Goal: Navigation & Orientation: Find specific page/section

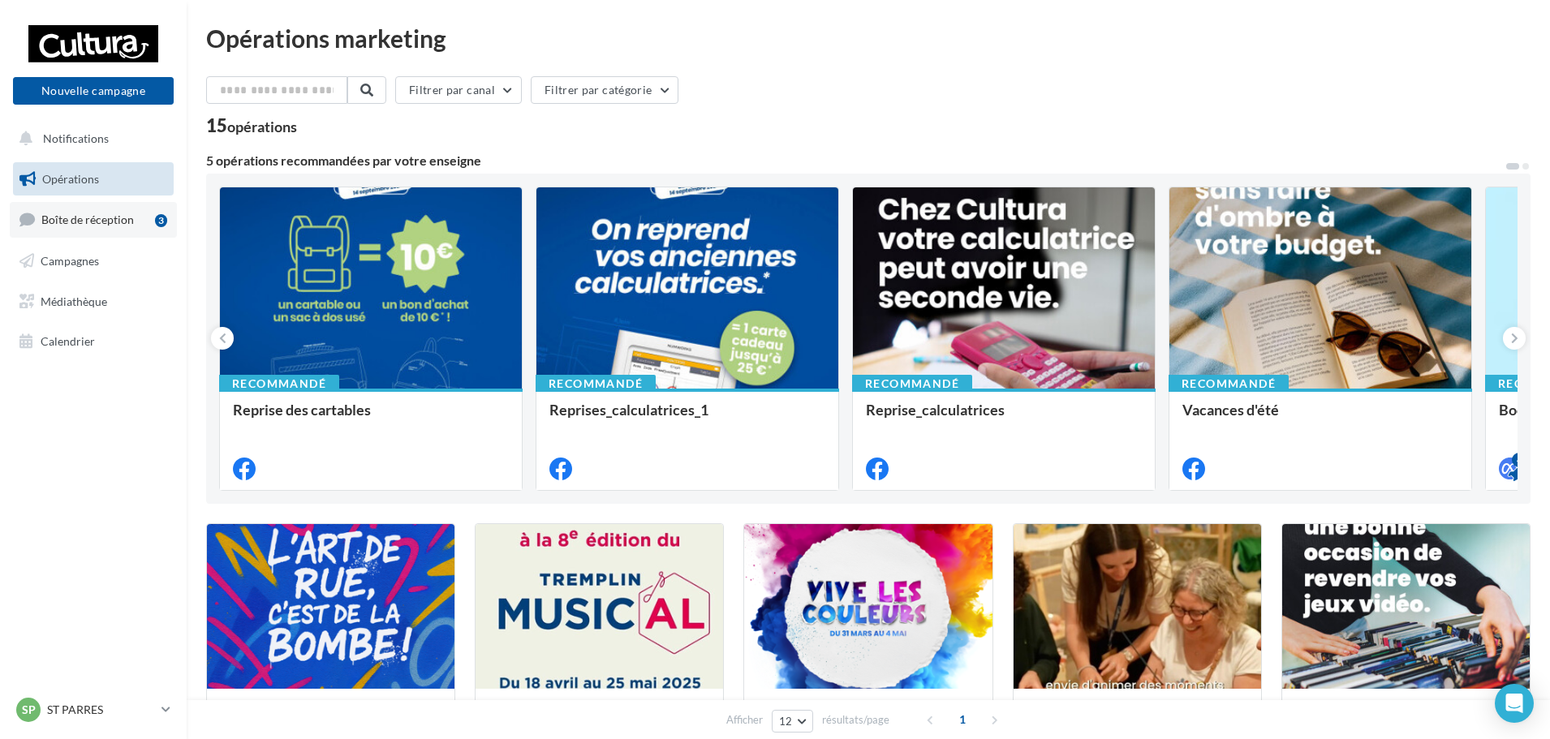
click at [114, 222] on span "Boîte de réception" at bounding box center [87, 220] width 92 height 14
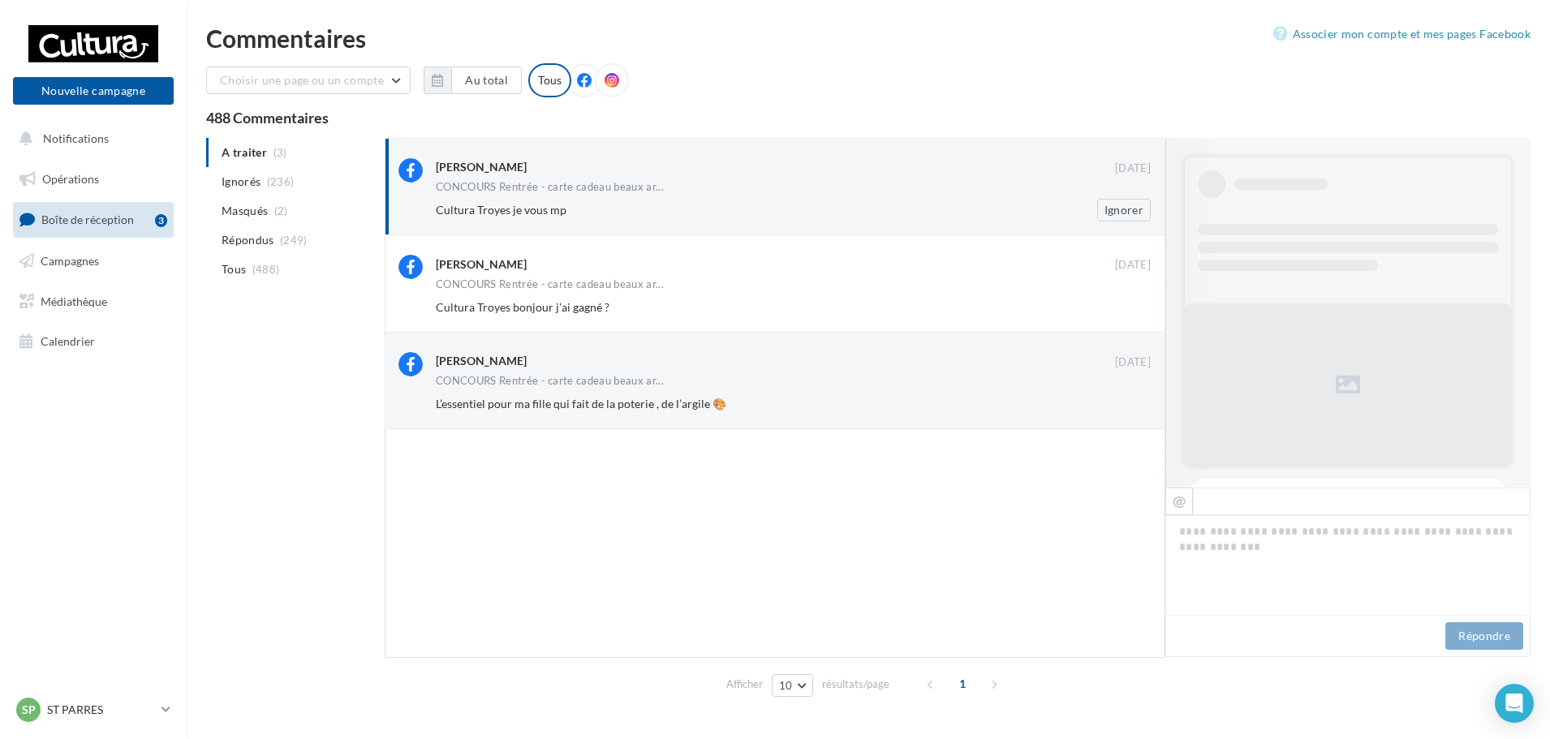
click at [659, 201] on div "Cultura Troyes je vous mp Ignorer" at bounding box center [800, 210] width 728 height 23
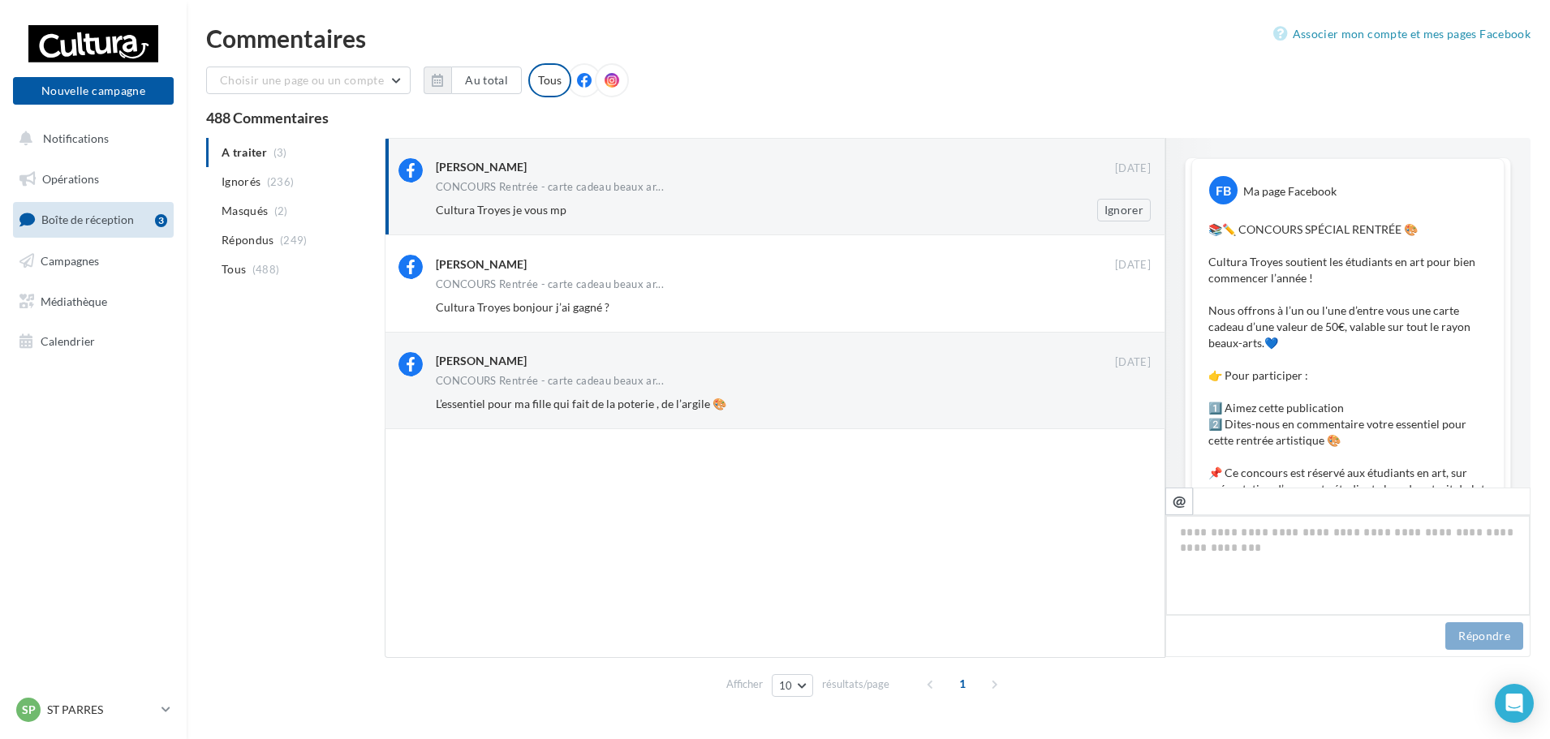
scroll to position [930, 0]
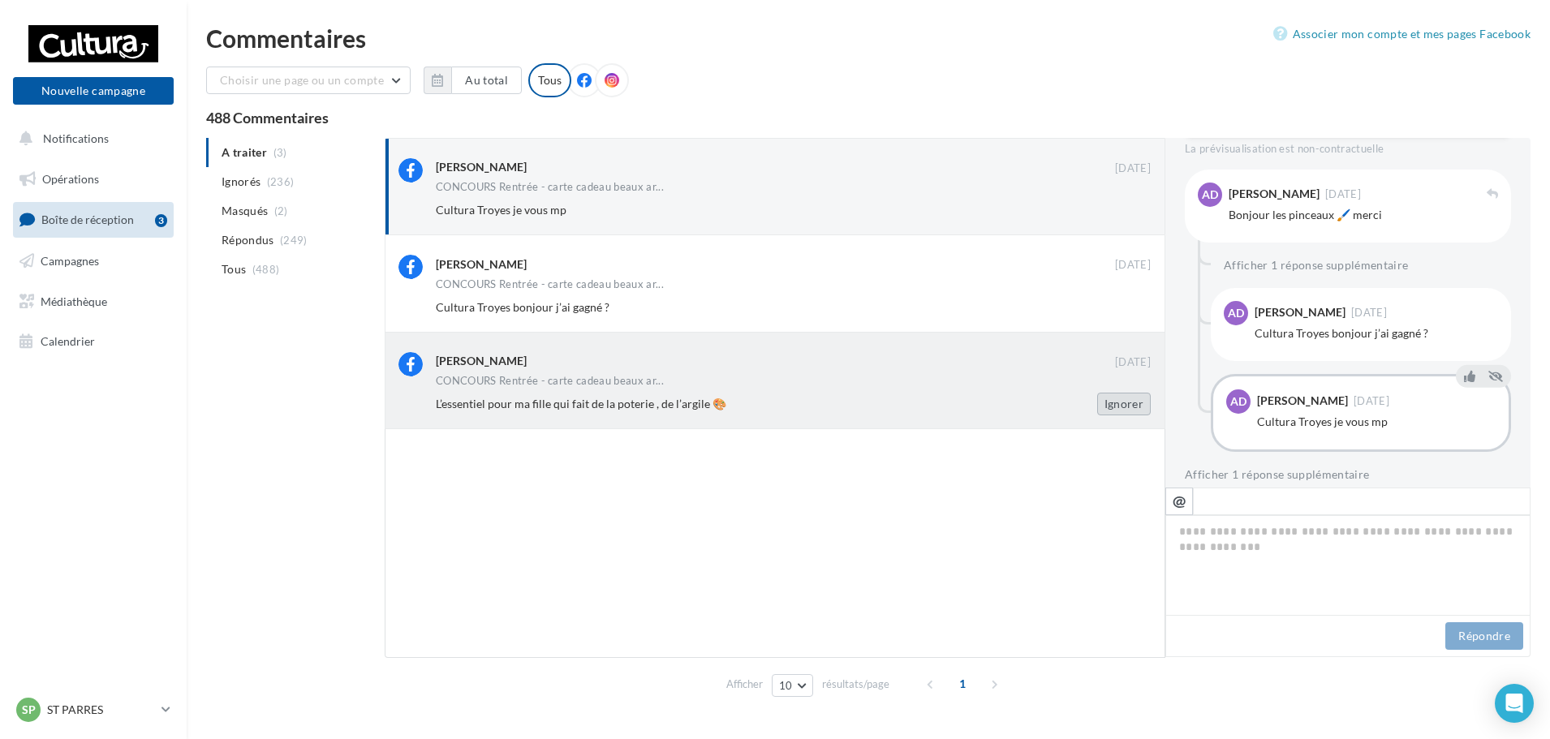
click at [1142, 407] on button "Ignorer" at bounding box center [1124, 404] width 54 height 23
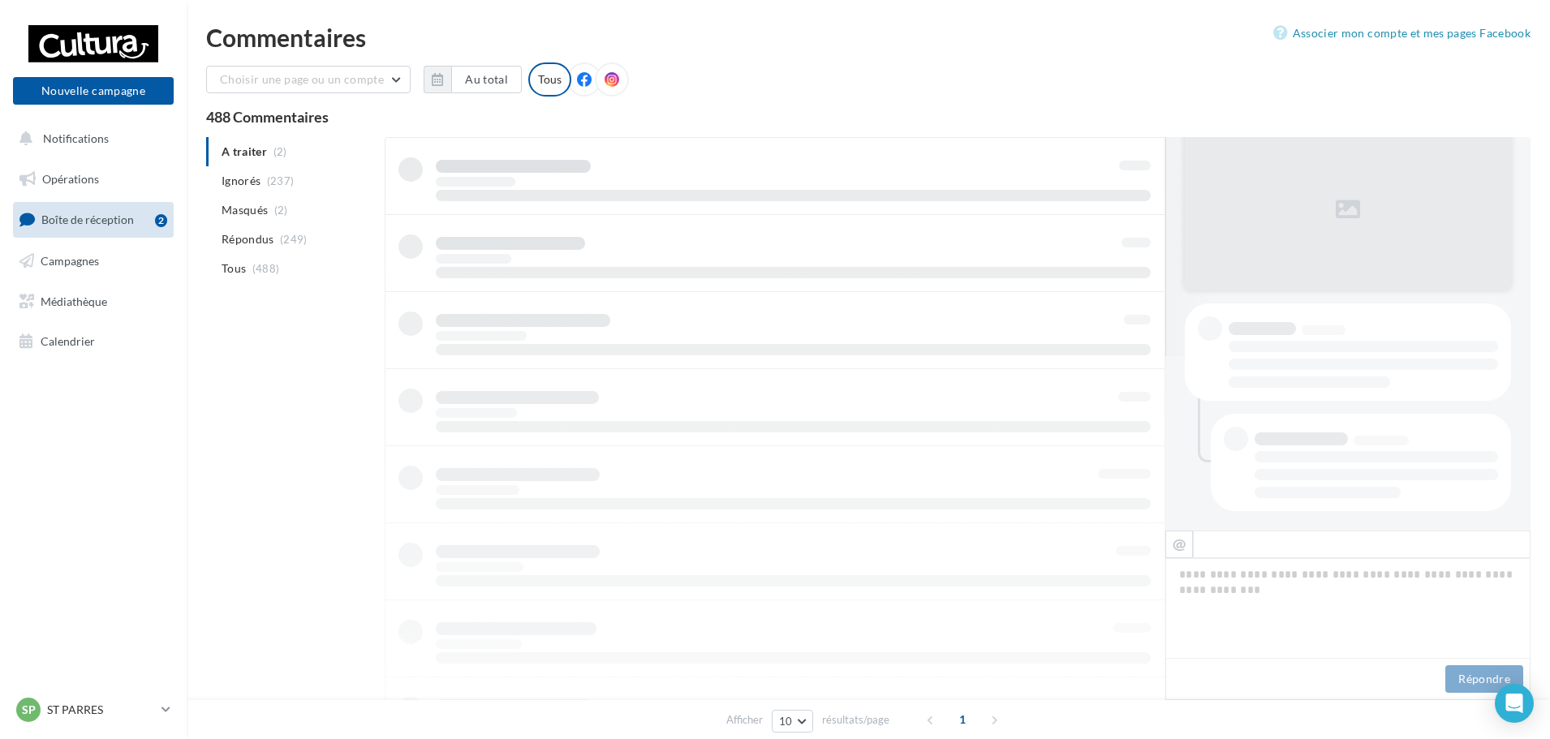
scroll to position [218, 0]
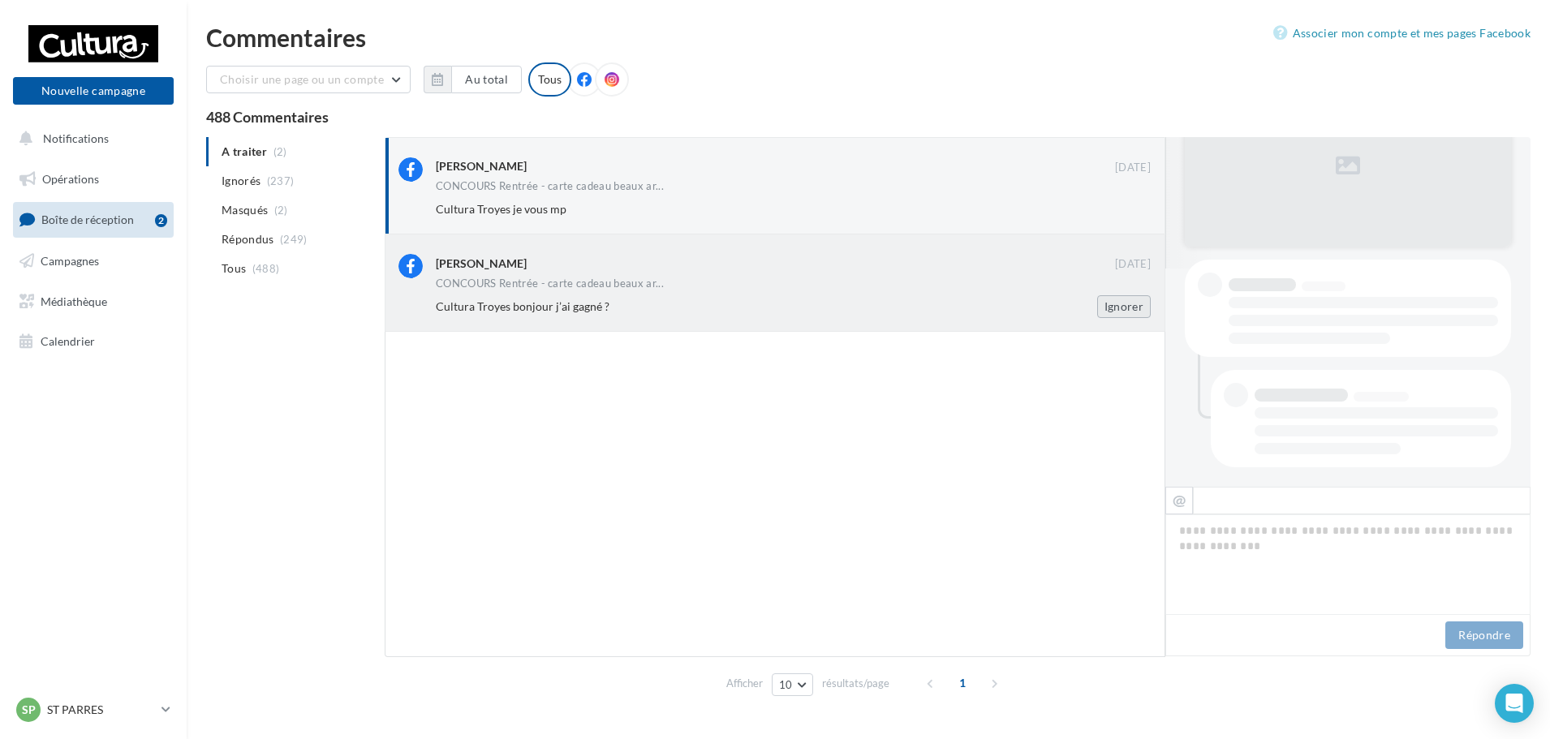
click at [1129, 297] on button "Ignorer" at bounding box center [1124, 306] width 54 height 23
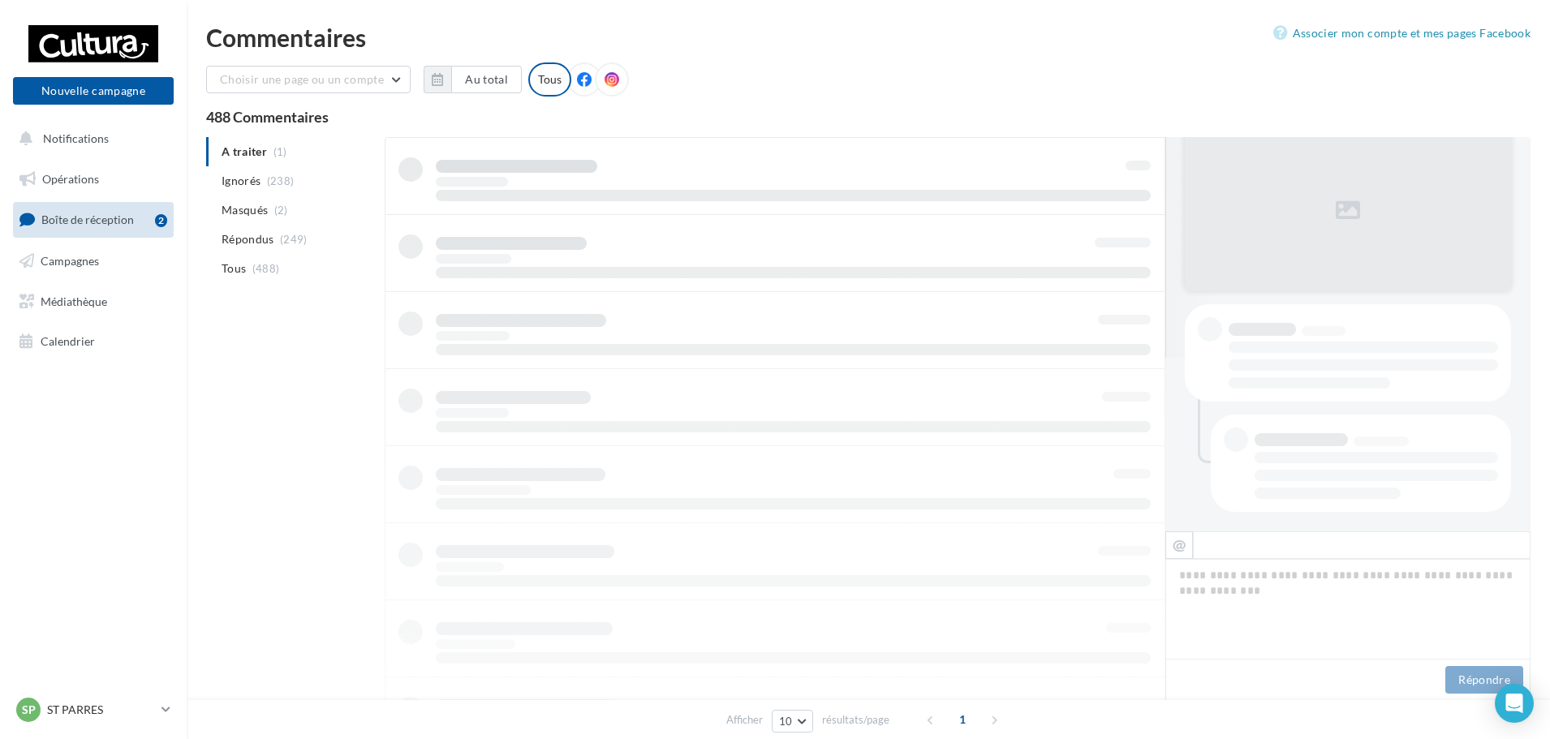
scroll to position [2, 0]
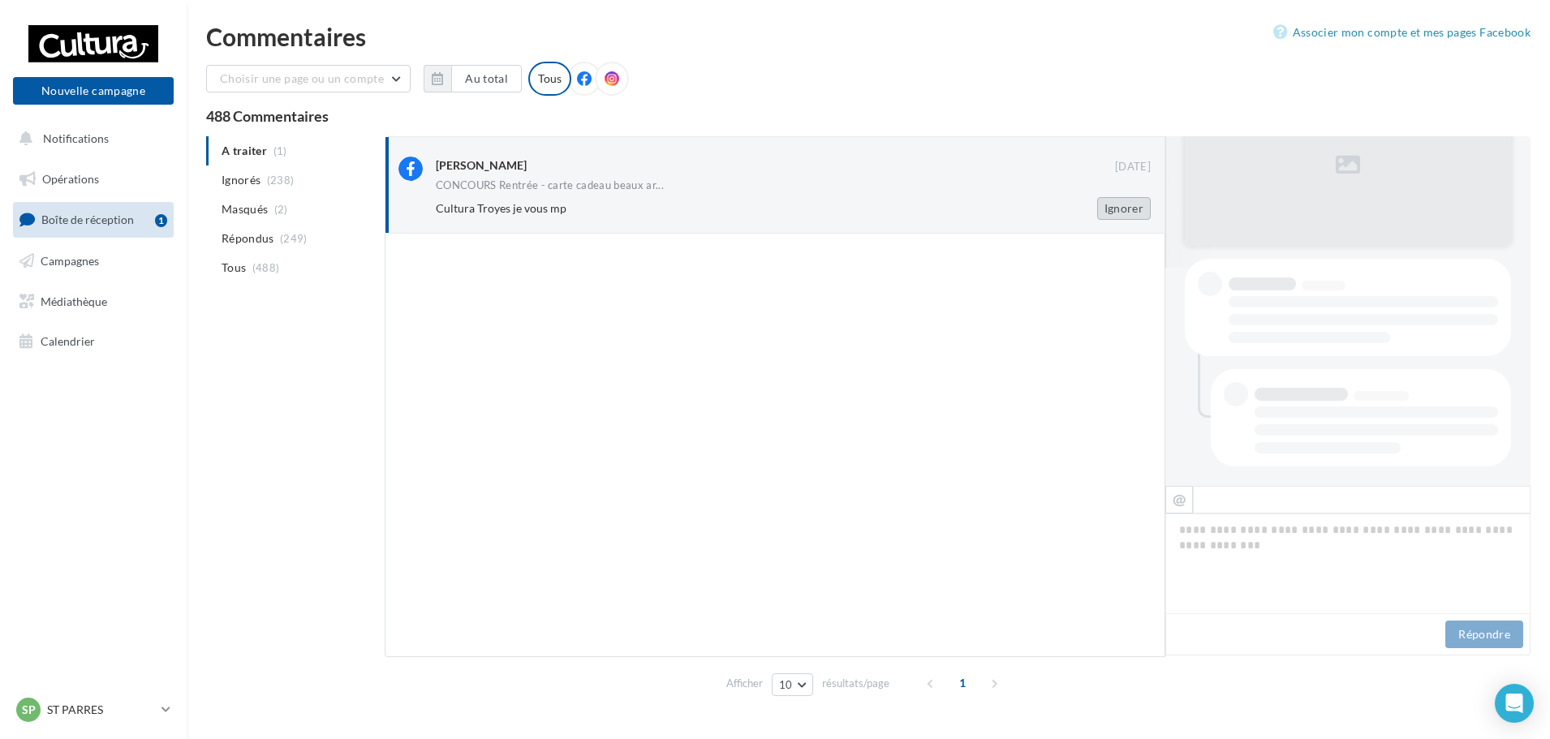
click at [1108, 200] on button "Ignorer" at bounding box center [1124, 208] width 54 height 23
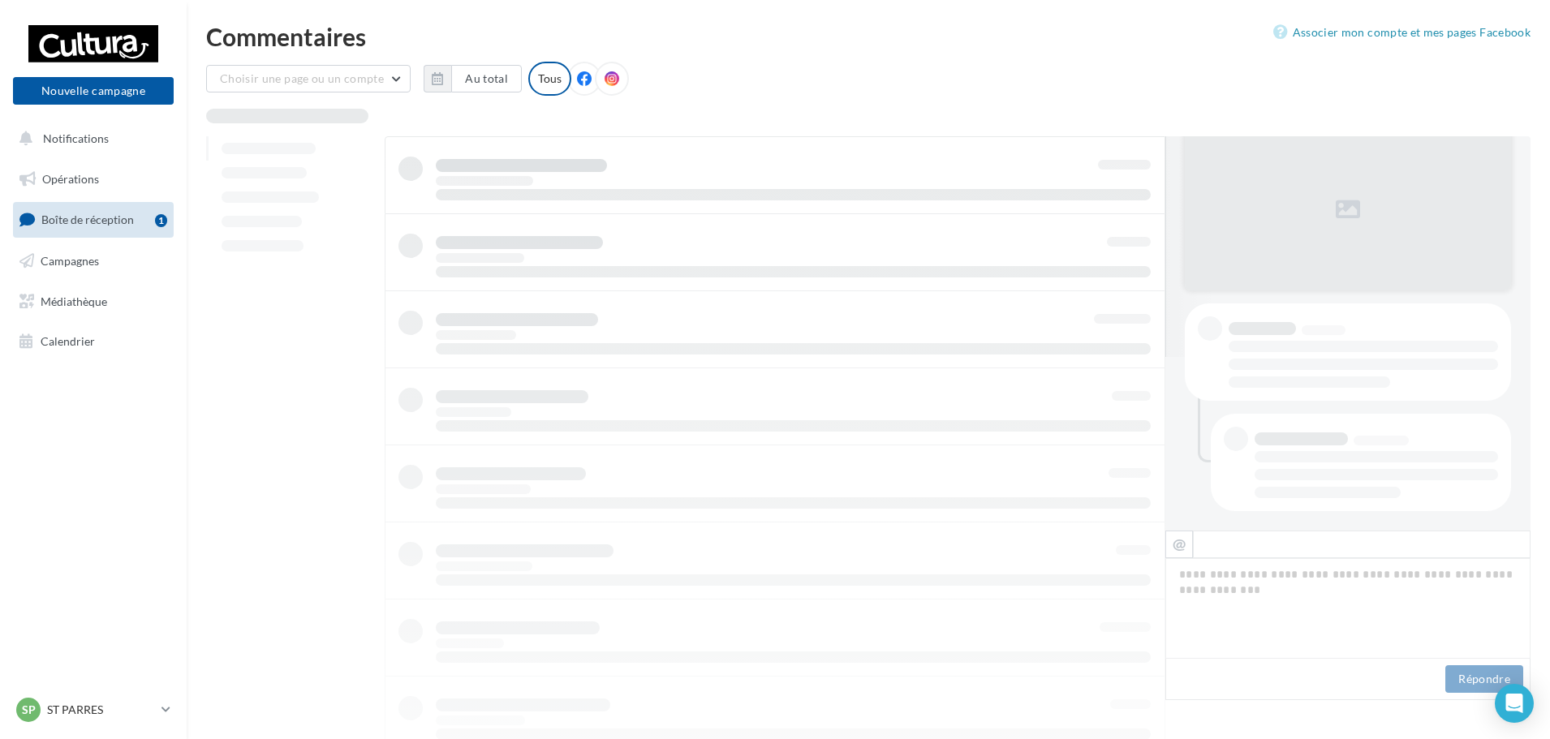
click at [1052, 54] on div "Commentaires Associer mon compte et mes pages Facebook Choisir une page ou un c…" at bounding box center [868, 488] width 1363 height 929
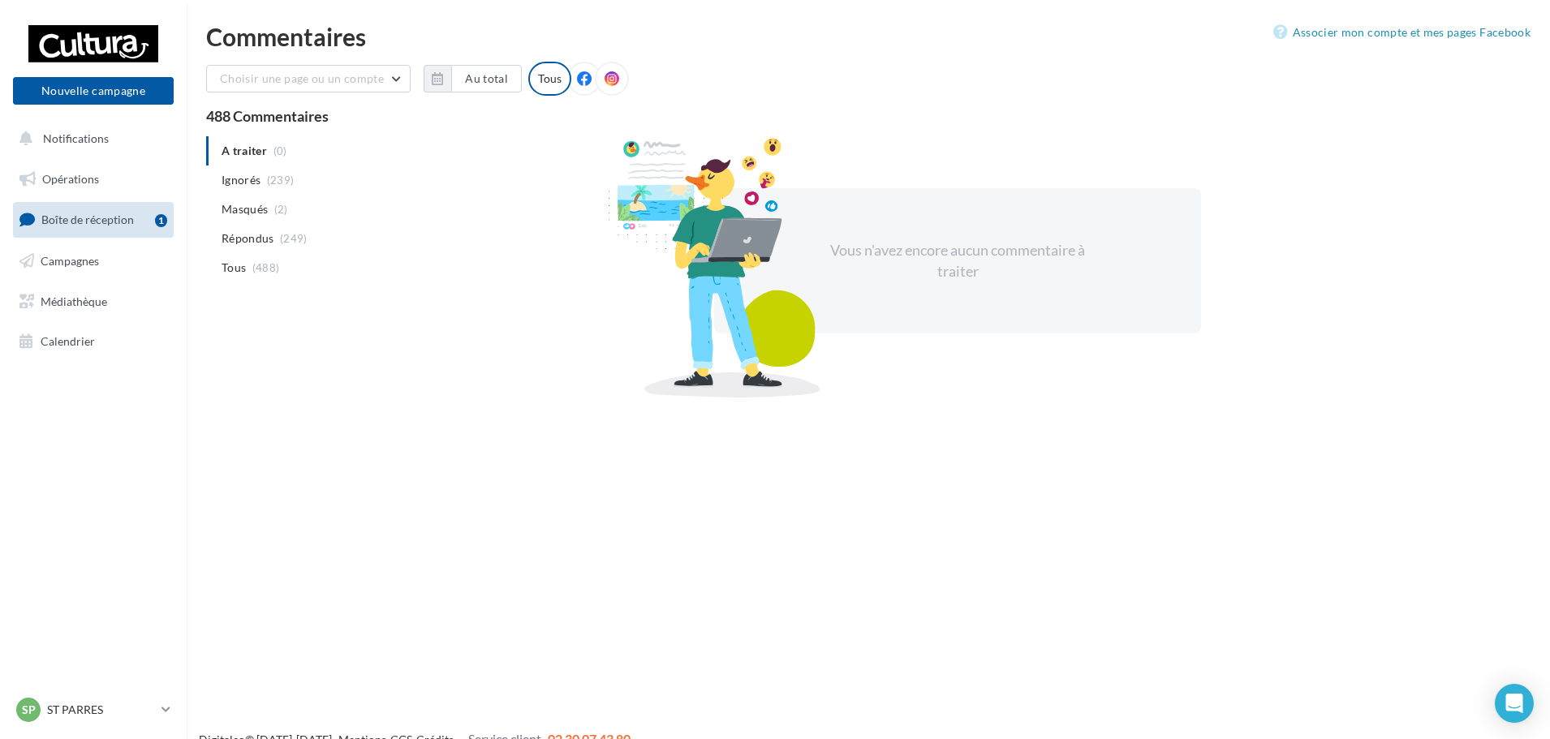
click at [1043, 54] on div "Commentaires Associer mon compte et mes pages Facebook Choisir une page ou un c…" at bounding box center [868, 208] width 1363 height 368
click at [117, 137] on button "Notifications" at bounding box center [90, 139] width 161 height 34
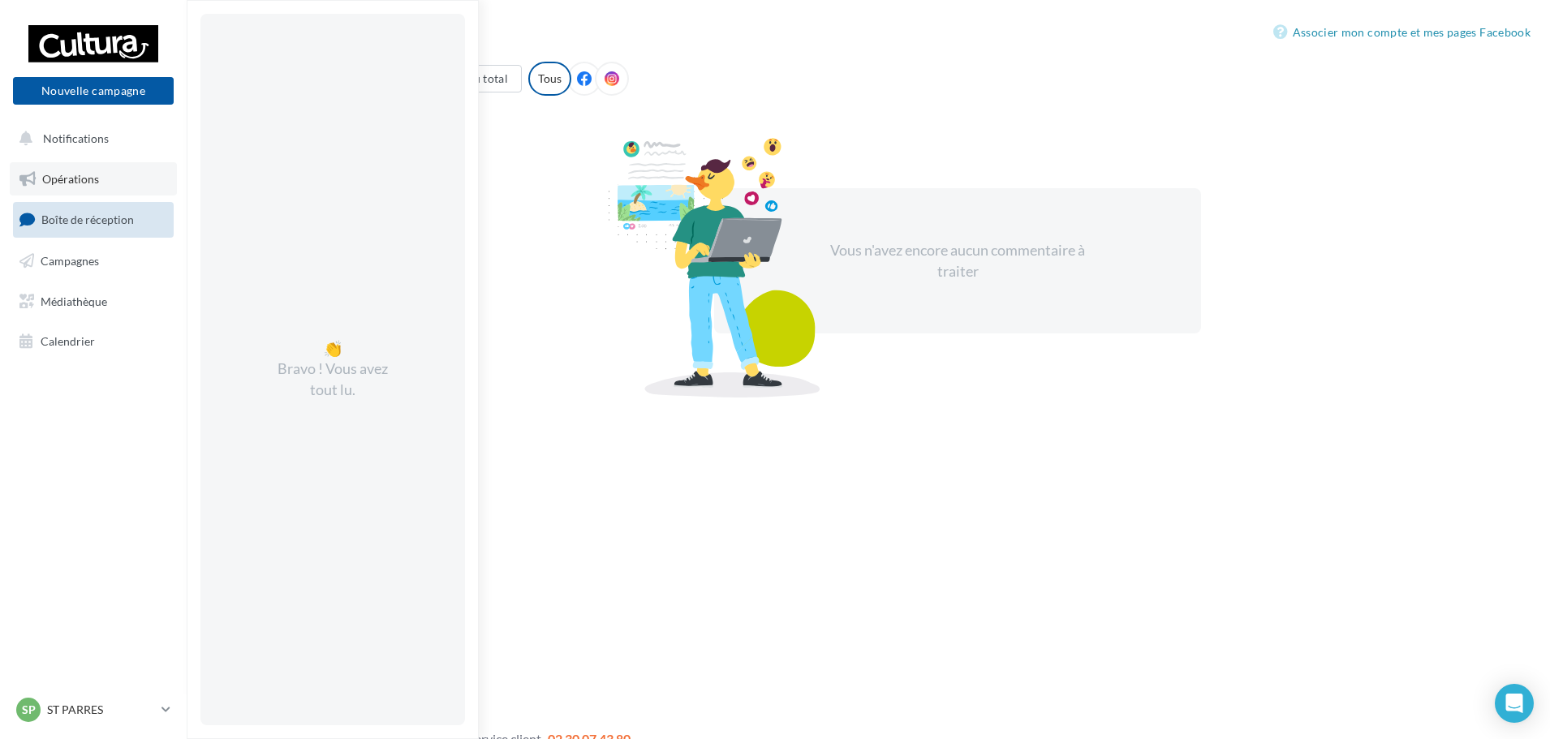
click at [88, 180] on span "Opérations" at bounding box center [70, 179] width 57 height 14
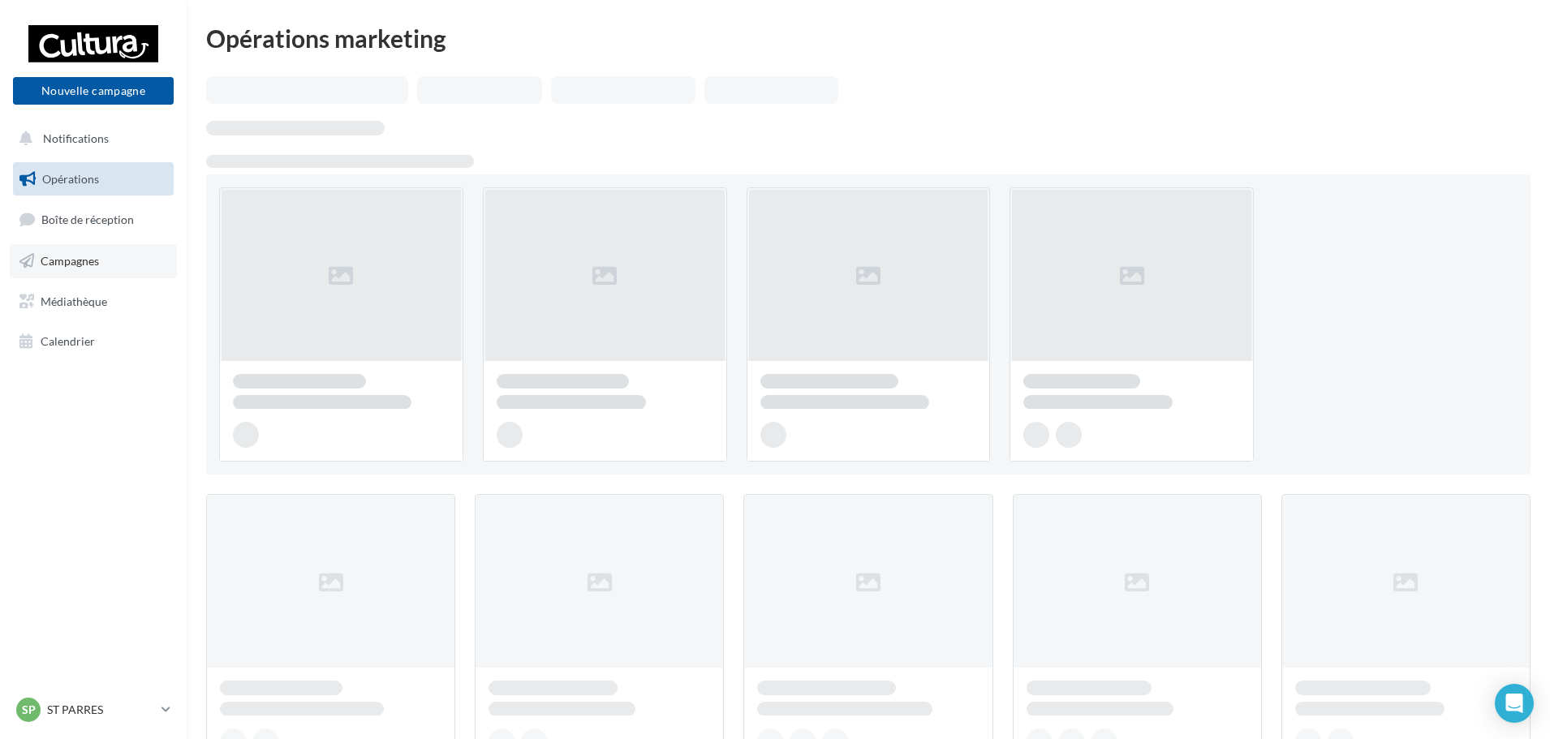
drag, startPoint x: 0, startPoint y: 0, endPoint x: 95, endPoint y: 256, distance: 272.6
click at [95, 256] on span "Campagnes" at bounding box center [70, 261] width 58 height 14
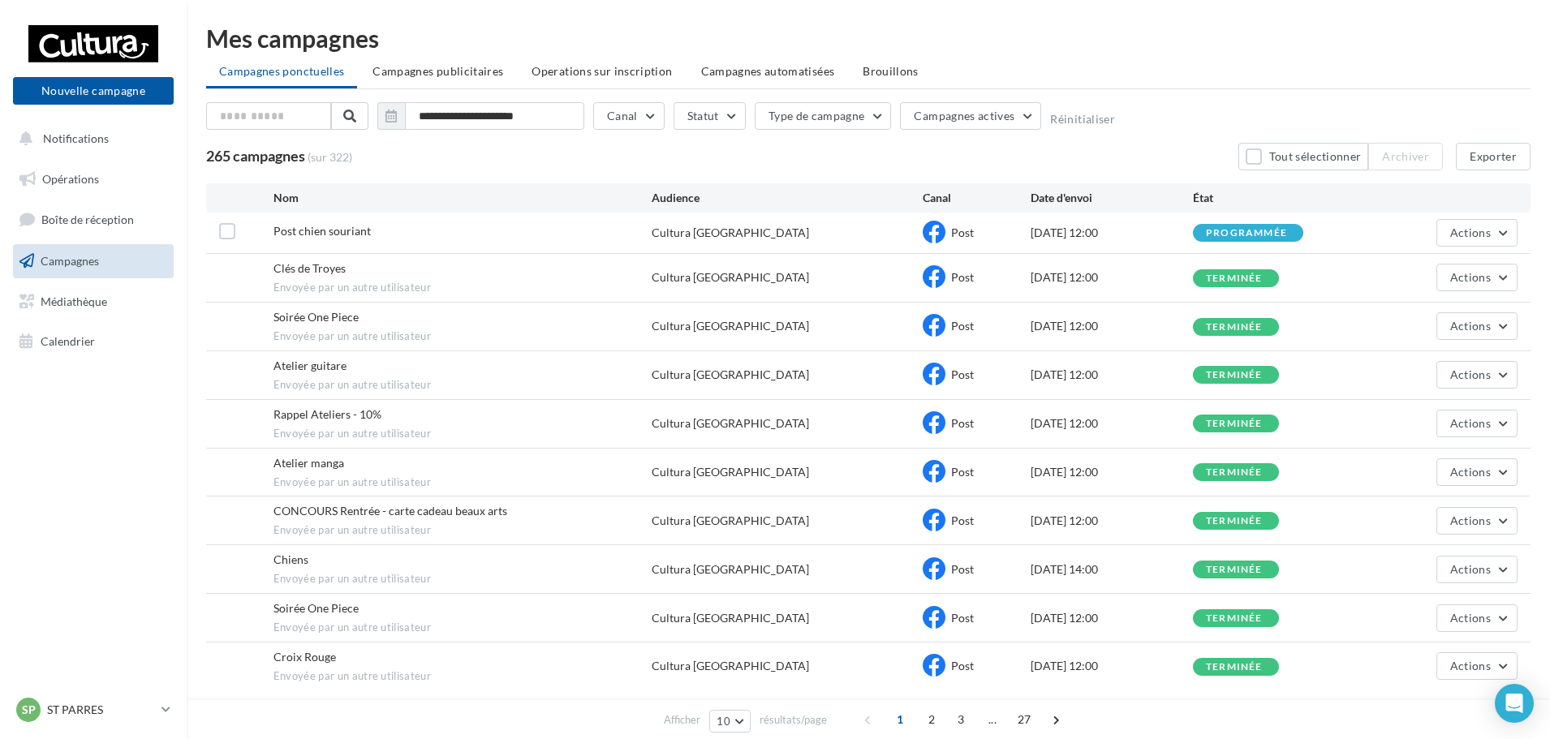
click at [1155, 145] on div "265 campagnes (sur 322) Tout sélectionner Archiver Exporter" at bounding box center [868, 157] width 1324 height 28
